Goal: Information Seeking & Learning: Learn about a topic

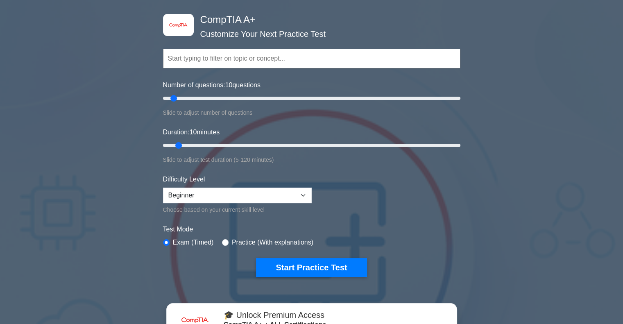
scroll to position [39, 0]
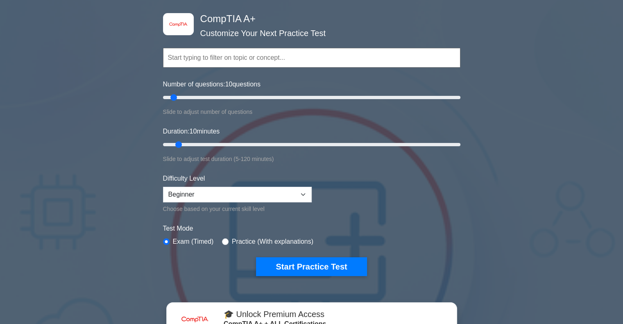
click at [237, 239] on label "Practice (With explanations)" at bounding box center [273, 242] width 82 height 10
click at [226, 238] on div "Practice (With explanations)" at bounding box center [267, 242] width 91 height 10
click at [226, 239] on input "radio" at bounding box center [225, 242] width 7 height 7
radio input "true"
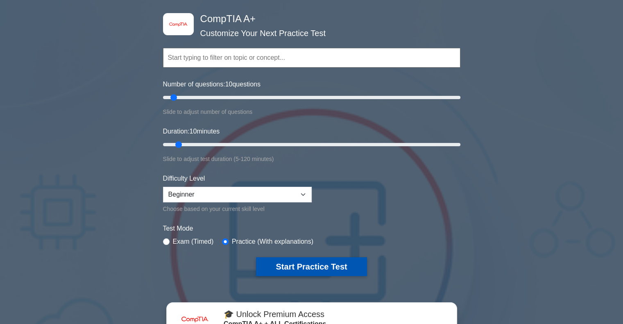
click at [313, 263] on button "Start Practice Test" at bounding box center [311, 266] width 111 height 19
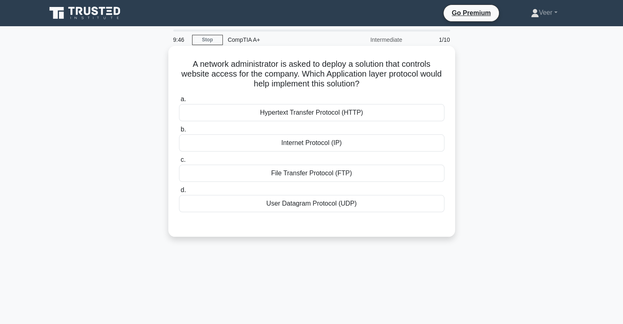
click at [324, 146] on div "Internet Protocol (IP)" at bounding box center [312, 142] width 266 height 17
click at [179, 132] on input "b. Internet Protocol (IP)" at bounding box center [179, 129] width 0 height 5
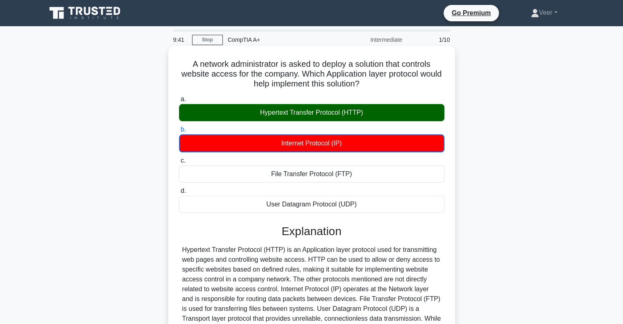
click at [316, 113] on div "Hypertext Transfer Protocol (HTTP)" at bounding box center [312, 112] width 266 height 17
click at [179, 102] on input "a. Hypertext Transfer Protocol (HTTP)" at bounding box center [179, 99] width 0 height 5
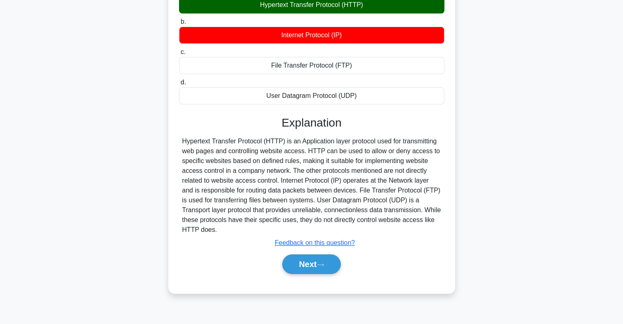
scroll to position [118, 0]
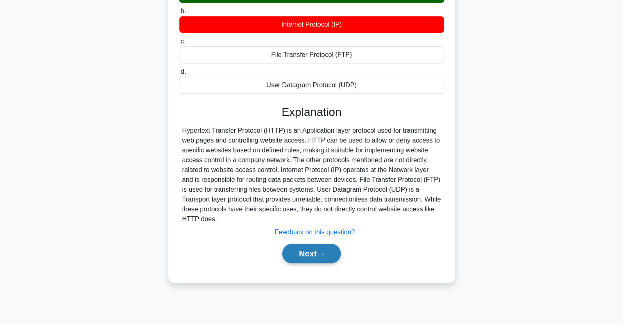
click at [303, 252] on button "Next" at bounding box center [311, 254] width 59 height 20
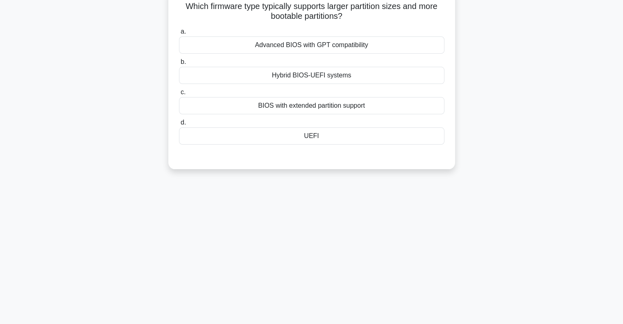
scroll to position [0, 0]
